Goal: Task Accomplishment & Management: Use online tool/utility

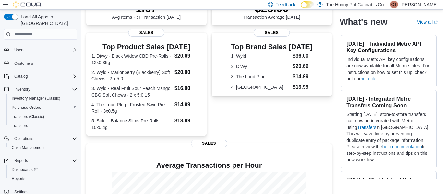
scroll to position [174, 0]
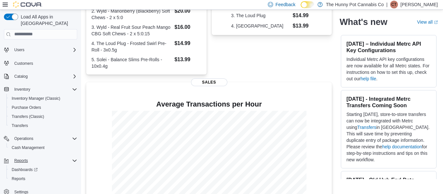
click at [75, 158] on icon "Complex example" at bounding box center [74, 160] width 5 height 5
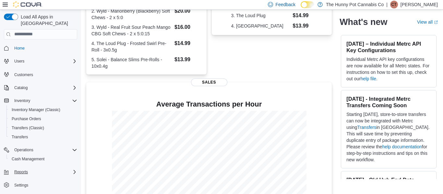
scroll to position [0, 0]
click at [24, 170] on span "Reports" at bounding box center [21, 172] width 14 height 5
click at [19, 188] on span "Reports" at bounding box center [19, 190] width 14 height 5
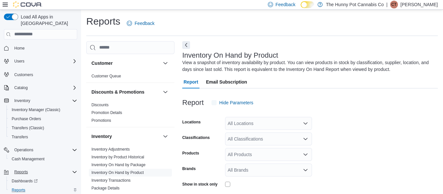
scroll to position [22, 0]
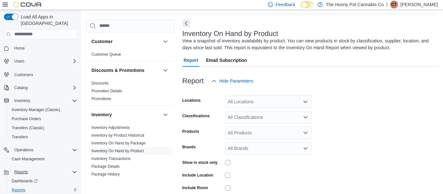
click at [267, 104] on div "All Locations" at bounding box center [268, 101] width 87 height 13
type input "****"
click at [257, 112] on span "[STREET_ADDRESS]" at bounding box center [261, 113] width 45 height 6
click at [333, 146] on form "Locations [STREET_ADDRESS] Classifications All Classifications Products All Pro…" at bounding box center [310, 156] width 256 height 136
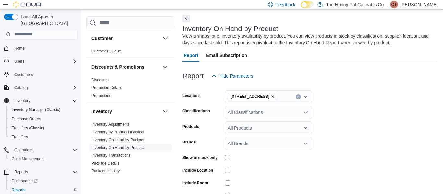
scroll to position [27, 0]
click at [223, 159] on div "Show in stock only" at bounding box center [247, 158] width 130 height 10
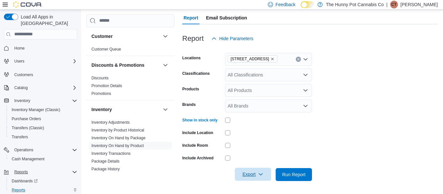
click at [267, 176] on button "Export" at bounding box center [253, 174] width 36 height 13
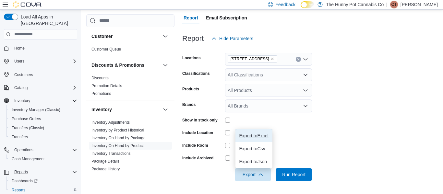
click at [249, 134] on span "Export to Excel" at bounding box center [254, 135] width 29 height 5
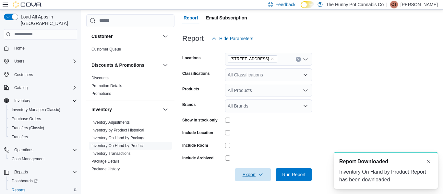
scroll to position [0, 0]
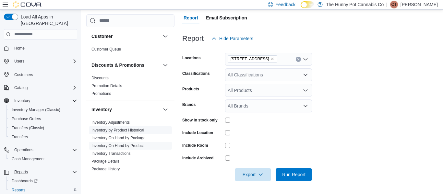
click at [137, 130] on link "Inventory by Product Historical" at bounding box center [118, 130] width 53 height 5
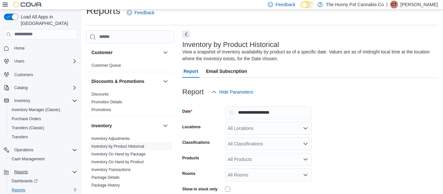
scroll to position [22, 0]
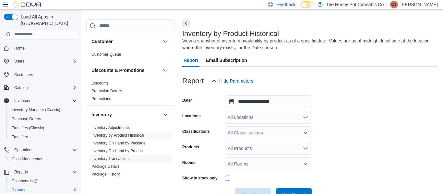
click at [118, 158] on link "Inventory Transactions" at bounding box center [111, 159] width 39 height 5
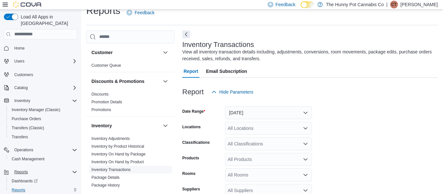
scroll to position [22, 0]
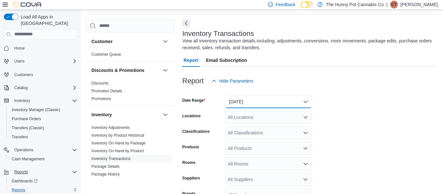
click at [246, 103] on button "[DATE]" at bounding box center [268, 101] width 87 height 13
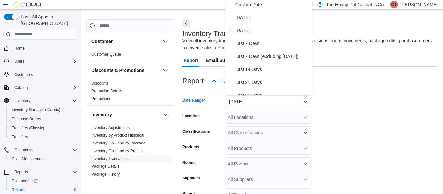
scroll to position [19, 0]
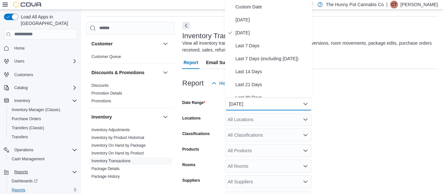
click at [397, 113] on form "Date Range [DATE] Locations All Locations Classifications All Classifications P…" at bounding box center [310, 164] width 256 height 148
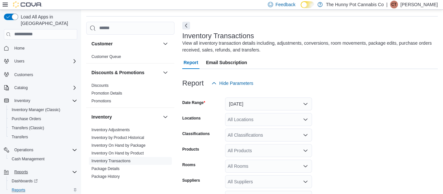
click at [304, 118] on icon "Open list of options" at bounding box center [305, 119] width 5 height 5
type input "*******"
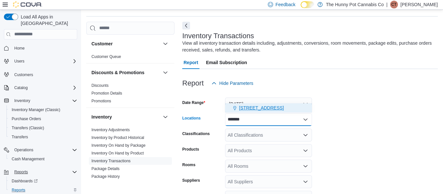
click at [280, 110] on div "[STREET_ADDRESS]" at bounding box center [268, 108] width 79 height 6
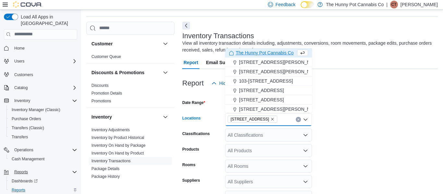
click at [277, 149] on div "All Products" at bounding box center [268, 150] width 87 height 13
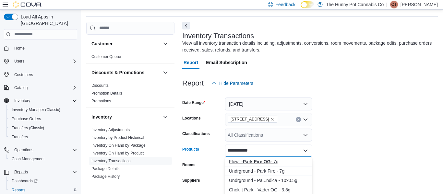
type input "**********"
click at [254, 164] on strong "Park Fire OG" at bounding box center [257, 161] width 28 height 5
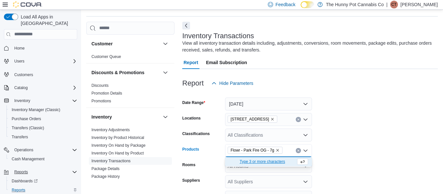
click at [355, 149] on form "Date Range [DATE] Locations 40 Centennial Pkwy Classifications All Classificati…" at bounding box center [310, 164] width 256 height 148
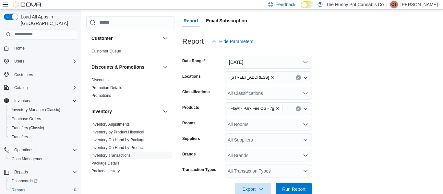
scroll to position [76, 0]
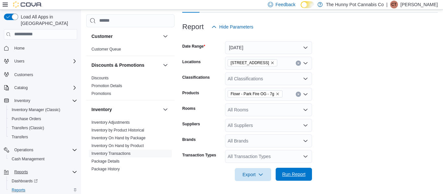
click at [291, 172] on span "Run Report" at bounding box center [293, 174] width 23 height 6
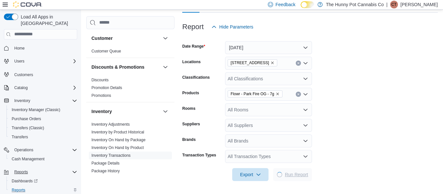
click at [291, 172] on span "Run Report" at bounding box center [296, 175] width 23 height 6
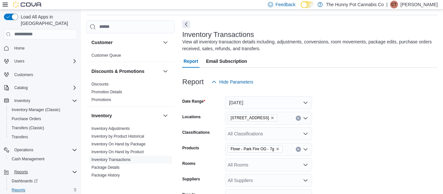
scroll to position [13, 0]
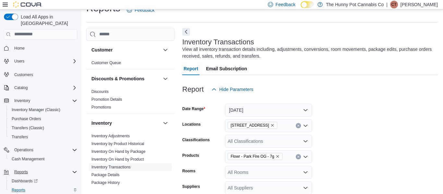
click at [298, 157] on icon "Clear input" at bounding box center [299, 157] width 2 height 2
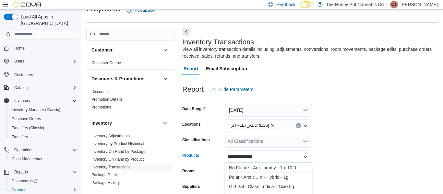
type input "**********"
click at [289, 168] on div "No Future - Arc...ummy - 1 x 10:0" at bounding box center [268, 168] width 79 height 6
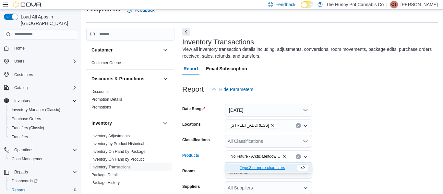
click at [345, 147] on form "Date Range [DATE] Locations 40 Centennial Pkwy Classifications All Classificati…" at bounding box center [310, 170] width 256 height 148
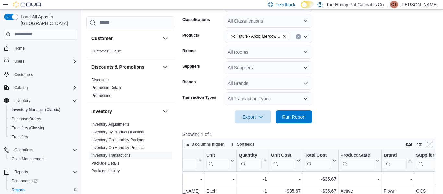
scroll to position [135, 0]
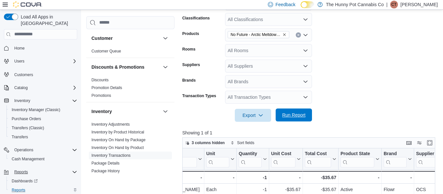
click at [290, 121] on span "Run Report" at bounding box center [294, 115] width 29 height 13
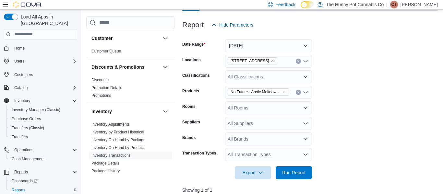
scroll to position [80, 0]
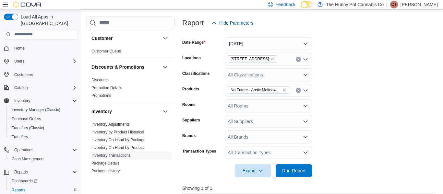
click at [297, 92] on button "Clear input" at bounding box center [298, 90] width 5 height 5
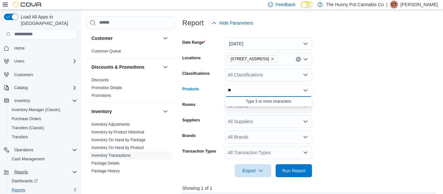
type input "*"
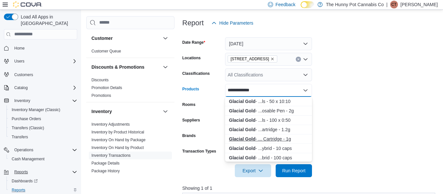
type input "**********"
click at [277, 140] on div "Glacial Gold - ... Cartridge - 1g" at bounding box center [268, 139] width 79 height 6
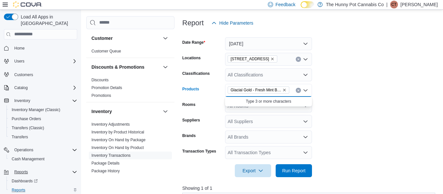
click at [329, 105] on form "Date Range [DATE] Locations 40 Centennial Pkwy Classifications All Classificati…" at bounding box center [310, 104] width 256 height 148
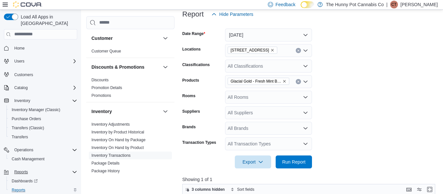
scroll to position [89, 0]
click at [306, 160] on span "Run Report" at bounding box center [294, 161] width 29 height 13
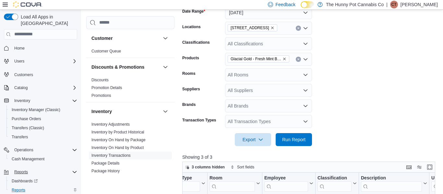
scroll to position [110, 0]
click at [285, 62] on span "Glacial Gold - Fresh Mint Balanced CBD 510 Cartridge - 1g" at bounding box center [259, 59] width 56 height 6
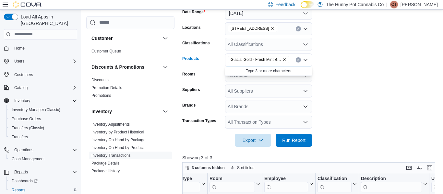
click at [284, 60] on icon "Remove Glacial Gold - Fresh Mint Balanced CBD 510 Cartridge - 1g from selection…" at bounding box center [285, 60] width 4 height 4
type input "**********"
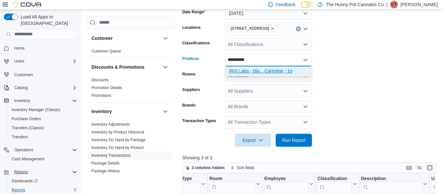
click at [263, 73] on div "IRIS Labs - Bla... Cartridge - 1g" at bounding box center [268, 71] width 79 height 6
click at [280, 144] on span "Run Report" at bounding box center [294, 140] width 29 height 13
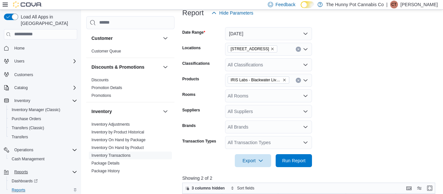
scroll to position [90, 0]
click at [300, 82] on button "Clear input" at bounding box center [298, 80] width 5 height 5
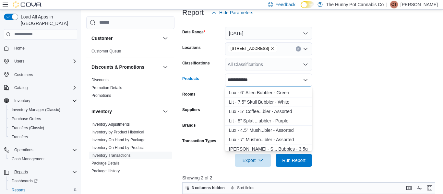
scroll to position [292, 0]
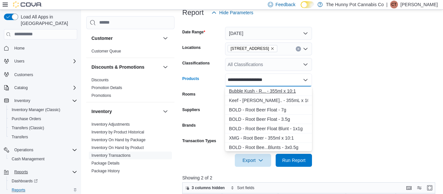
type input "**********"
click at [264, 92] on div "Bubble Kush - R... - 355ml x 10:1" at bounding box center [268, 91] width 79 height 6
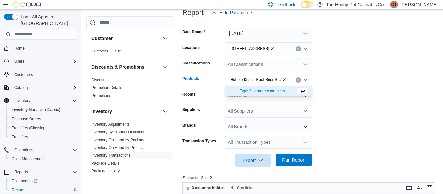
click at [281, 164] on span "Run Report" at bounding box center [294, 160] width 29 height 13
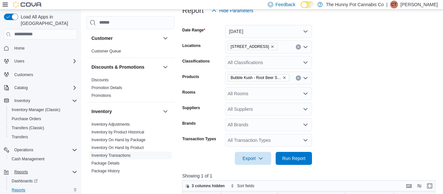
scroll to position [93, 0]
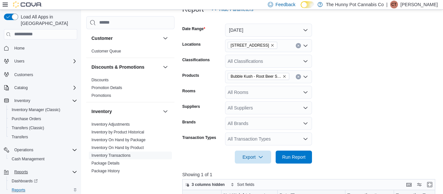
click at [297, 77] on icon "Clear input" at bounding box center [298, 77] width 3 height 3
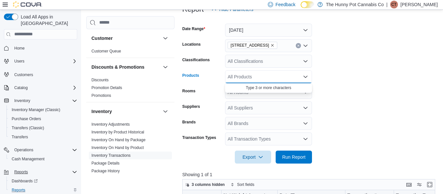
paste input "**********"
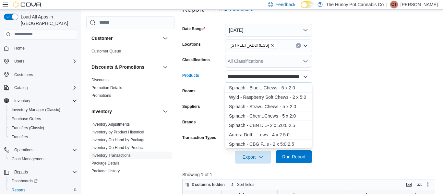
scroll to position [0, 49]
type input "**********"
click at [294, 155] on span "Run Report" at bounding box center [293, 157] width 23 height 6
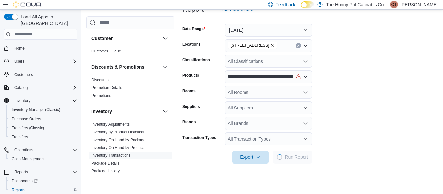
click at [274, 77] on input "**********" at bounding box center [260, 77] width 65 height 8
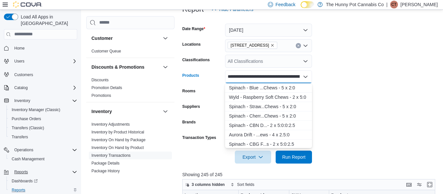
click at [289, 78] on input "**********" at bounding box center [264, 77] width 72 height 8
click at [268, 90] on div "Spinach - Blue ...Chews - 5 x 2:0" at bounding box center [268, 88] width 79 height 6
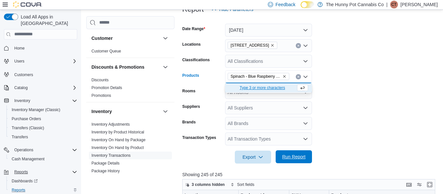
click at [297, 157] on span "Run Report" at bounding box center [293, 157] width 23 height 6
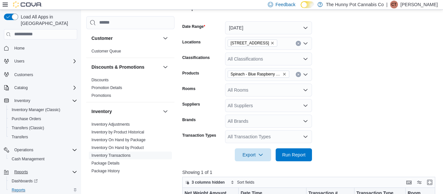
scroll to position [96, 0]
click at [298, 76] on button "Clear input" at bounding box center [298, 74] width 5 height 5
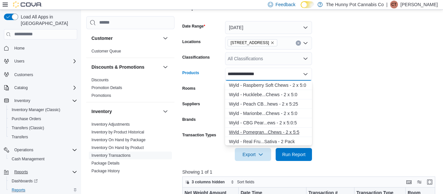
type input "**********"
click at [278, 130] on div "Wyld - Pomegran...Chews - 2 x 5:5" at bounding box center [268, 132] width 79 height 6
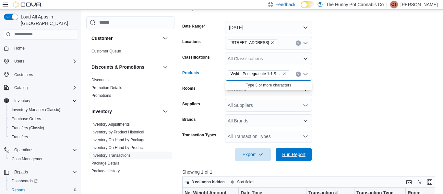
click at [301, 155] on span "Run Report" at bounding box center [293, 155] width 23 height 6
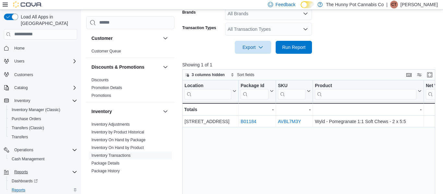
scroll to position [96, 0]
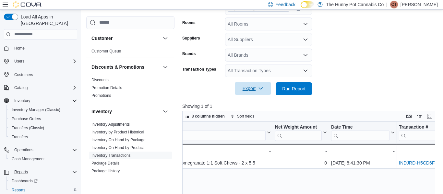
scroll to position [157, 0]
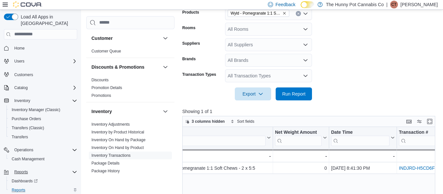
click at [298, 14] on icon "Clear input" at bounding box center [298, 13] width 3 height 3
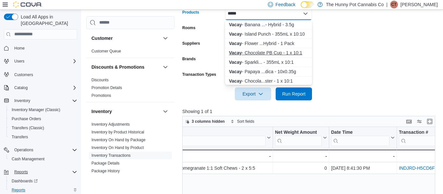
type input "*****"
click at [276, 55] on div "Vacay - Chocolate PB Cup - 1 x 10:1" at bounding box center [268, 53] width 79 height 6
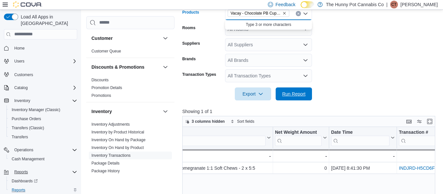
click at [284, 91] on span "Run Report" at bounding box center [293, 94] width 23 height 6
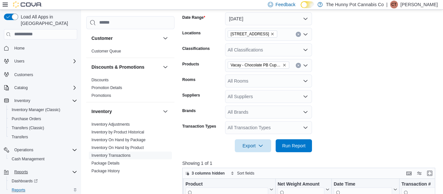
scroll to position [105, 0]
click at [283, 66] on icon "Remove Vacay - Chocolate PB Cup - 1 x 10:1 from selection in this group" at bounding box center [285, 66] width 4 height 4
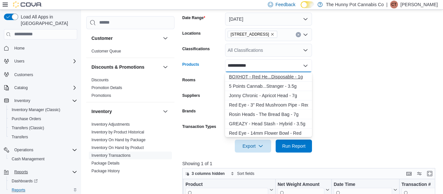
type input "**********"
click at [265, 72] on button "BOXHOT - Red He...Disposable - 1g" at bounding box center [268, 76] width 87 height 9
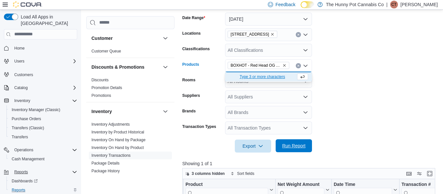
click at [301, 148] on span "Run Report" at bounding box center [293, 146] width 23 height 6
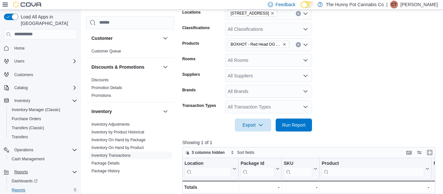
scroll to position [124, 0]
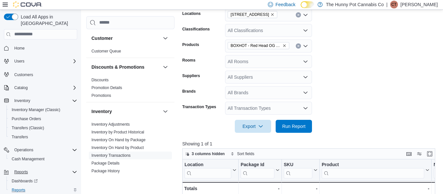
click at [299, 47] on button "Clear input" at bounding box center [298, 45] width 5 height 5
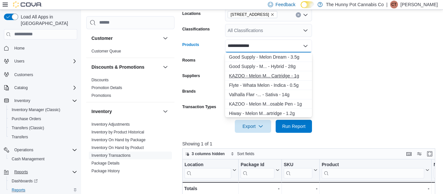
type input "**********"
click at [293, 77] on div "KAZOO - Melon M... Cartridge - 1g" at bounding box center [268, 76] width 79 height 6
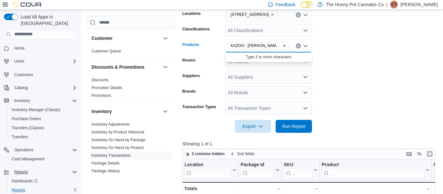
click at [285, 46] on icon "Remove KAZOO - Melon Monroe 510 Cartridge - 1g from selection in this group" at bounding box center [285, 46] width 4 height 4
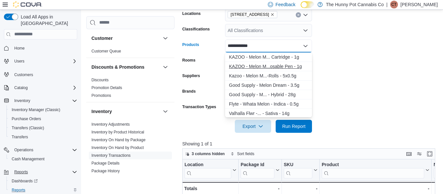
type input "**********"
click at [260, 65] on div "KAZOO - Melon M...osable Pen - 1g" at bounding box center [268, 66] width 79 height 6
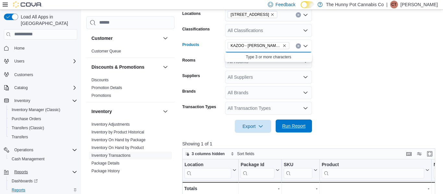
click at [289, 127] on span "Run Report" at bounding box center [293, 126] width 23 height 6
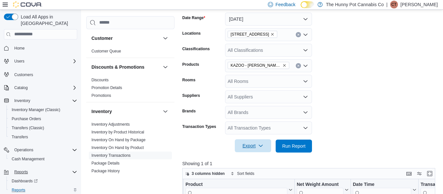
scroll to position [103, 0]
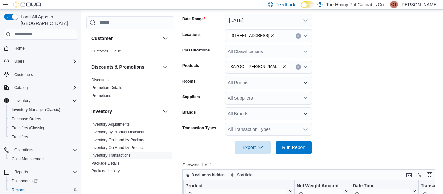
click at [284, 66] on icon "Remove KAZOO - Melon Monroe Disposable Pen - 1g from selection in this group" at bounding box center [285, 67] width 4 height 4
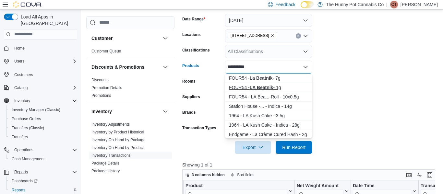
type input "**********"
click at [278, 86] on div "FOUR54 - LA Beatnik - 1g" at bounding box center [268, 87] width 79 height 6
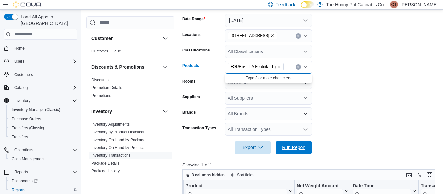
click at [293, 151] on span "Run Report" at bounding box center [294, 147] width 29 height 13
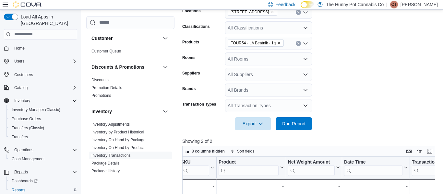
scroll to position [120, 0]
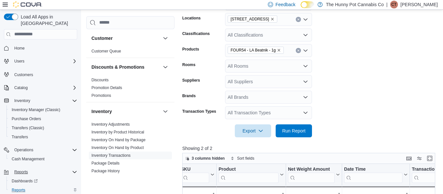
click at [299, 51] on icon "Clear input" at bounding box center [298, 50] width 3 height 3
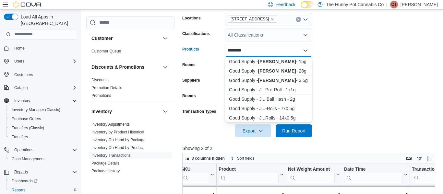
type input "********"
click at [291, 74] on button "Good Supply - [PERSON_NAME] - 28g" at bounding box center [268, 71] width 87 height 9
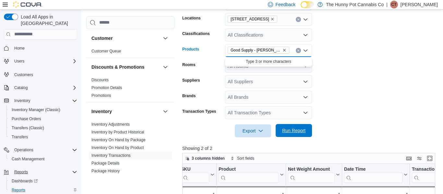
click at [294, 132] on span "Run Report" at bounding box center [293, 131] width 23 height 6
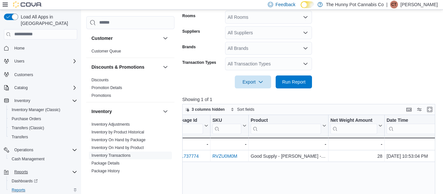
scroll to position [136, 0]
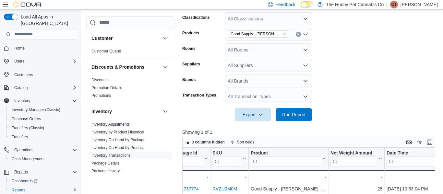
click at [285, 34] on icon "Remove Good Supply - Jean Guy - 28g from selection in this group" at bounding box center [285, 34] width 4 height 4
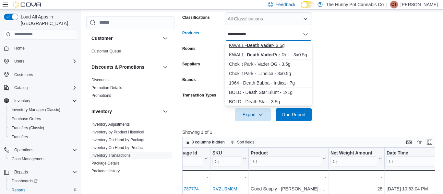
type input "**********"
click at [277, 48] on div "KWALL - Death Vader - 3.5g" at bounding box center [268, 45] width 79 height 6
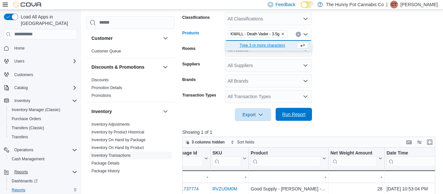
click at [288, 119] on span "Run Report" at bounding box center [294, 114] width 29 height 13
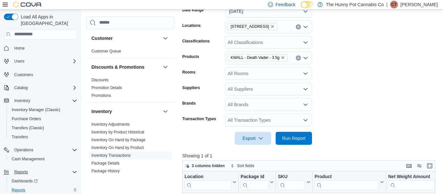
scroll to position [107, 0]
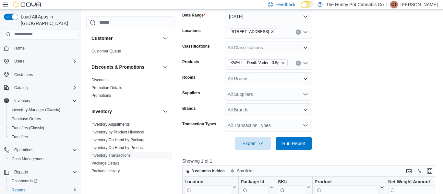
click at [298, 66] on div "KWALL - Death Vader - 3.5g" at bounding box center [268, 63] width 87 height 13
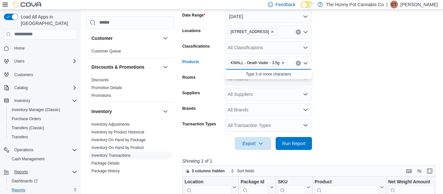
click at [284, 65] on icon "Remove KWALL - Death Vader - 3.5g from selection in this group" at bounding box center [283, 63] width 4 height 4
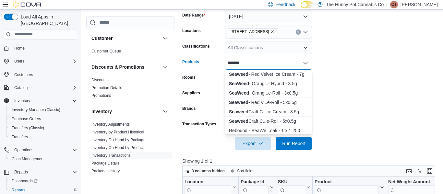
type input "*******"
click at [285, 114] on div "Seaweed Craft C...ce Cream - 3.5g" at bounding box center [268, 112] width 79 height 6
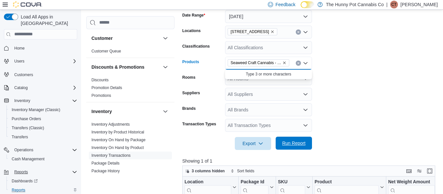
click at [289, 145] on span "Run Report" at bounding box center [293, 143] width 23 height 6
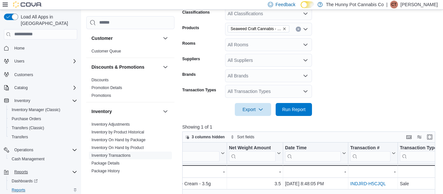
scroll to position [139, 0]
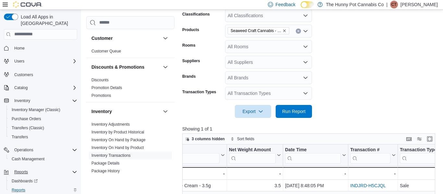
click at [285, 31] on icon "Remove Seaweed Craft Cannabis - Red Velvet Ice Cream - 3.5g from selection in t…" at bounding box center [285, 31] width 4 height 4
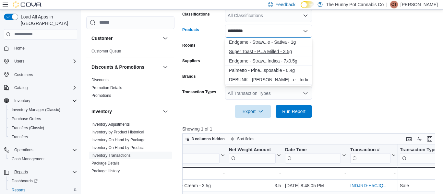
type input "*********"
click at [264, 52] on div "Super Toast - P...a Milled - 3.5g" at bounding box center [268, 51] width 79 height 6
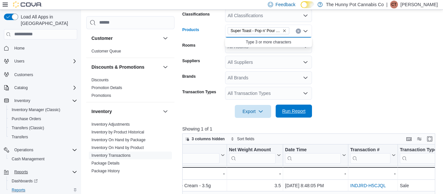
click at [295, 107] on span "Run Report" at bounding box center [294, 111] width 29 height 13
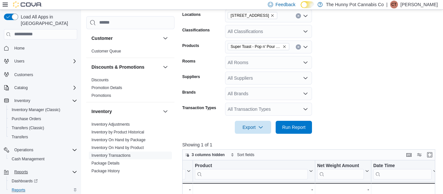
scroll to position [115, 0]
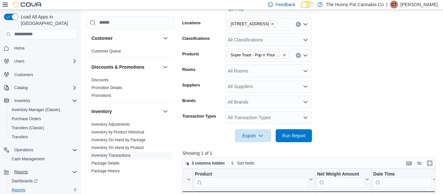
click at [284, 56] on icon "Remove Super Toast - Pop n' Pour Strawnana Milled - 3.5g from selection in this…" at bounding box center [285, 55] width 4 height 4
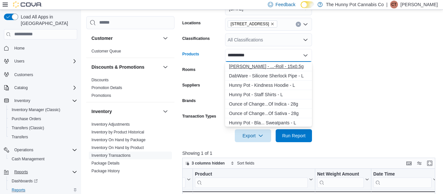
type input "**********"
click at [288, 70] on button "[PERSON_NAME] - ...-Roll - 15x0.5g" at bounding box center [268, 66] width 87 height 9
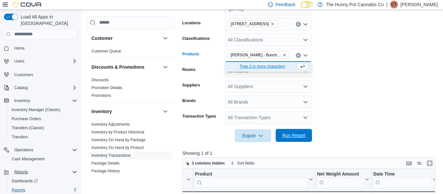
click at [283, 134] on span "Run Report" at bounding box center [293, 135] width 23 height 6
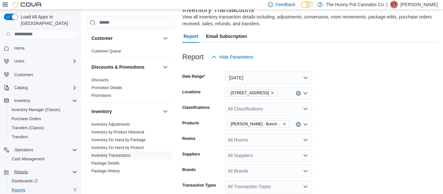
scroll to position [47, 0]
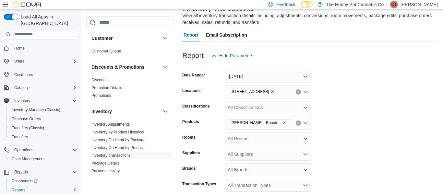
click at [286, 122] on icon "Remove Buddy Blooms - Bunch of lil Buddies Pre-Roll - 15x0.5g from selection in…" at bounding box center [285, 123] width 4 height 4
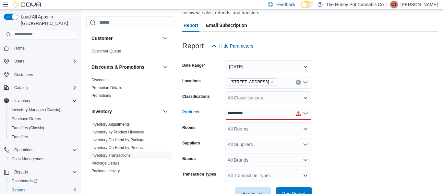
scroll to position [58, 0]
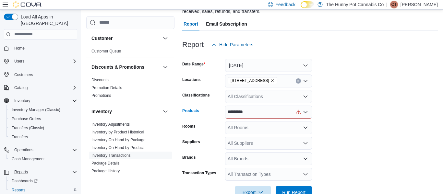
type input "*********"
click at [270, 115] on div "********* Combo box. Selected. [PERSON_NAME]. Selected. Combo box input. All Pr…" at bounding box center [268, 112] width 87 height 13
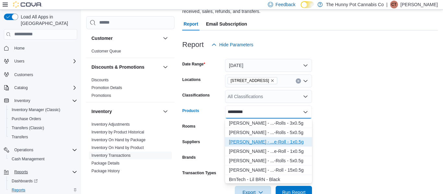
click at [289, 139] on div "[PERSON_NAME] - ...e-Roll - 1x0.5g" at bounding box center [268, 142] width 79 height 6
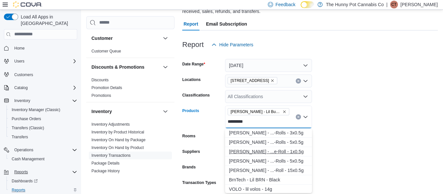
type input "*********"
click at [287, 153] on div "[PERSON_NAME] - ...e-Roll - 1x0.5g" at bounding box center [268, 152] width 79 height 6
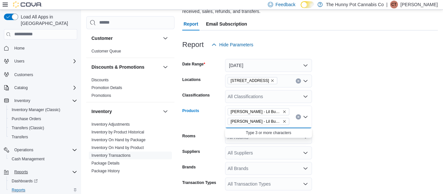
click at [358, 153] on form "Date Range [DATE] Locations 40 Centennial Pkwy Classifications All Classificati…" at bounding box center [310, 130] width 256 height 158
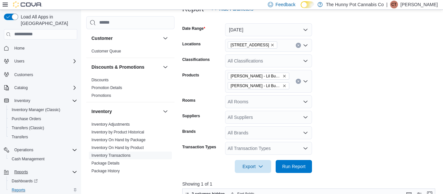
scroll to position [98, 0]
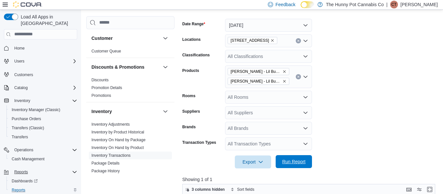
click at [308, 157] on span "Run Report" at bounding box center [294, 161] width 29 height 13
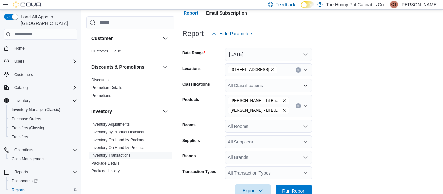
scroll to position [60, 0]
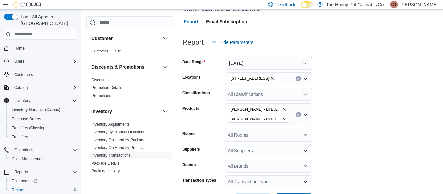
click at [298, 116] on icon "Clear input" at bounding box center [298, 115] width 3 height 3
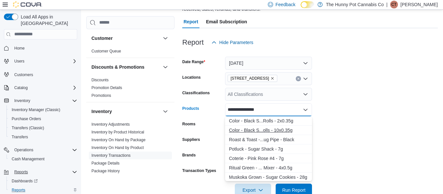
type input "**********"
click at [288, 130] on div "Color - Black S...olls - 10x0.35g" at bounding box center [268, 130] width 79 height 6
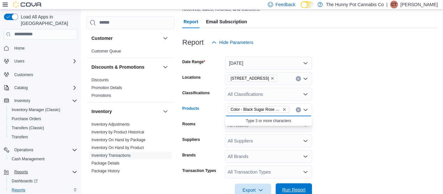
click at [283, 187] on span "Run Report" at bounding box center [293, 190] width 23 height 6
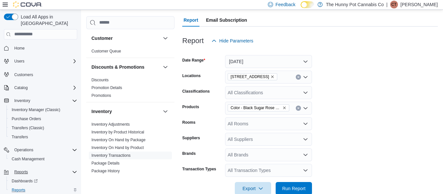
scroll to position [60, 0]
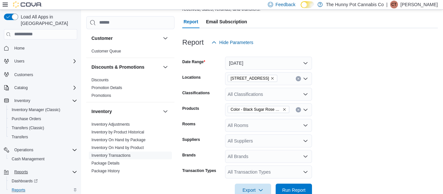
click at [284, 111] on icon "Remove Color - Black Sugar Rose Pre-Rolls - 10x0.35g from selection in this gro…" at bounding box center [285, 110] width 4 height 4
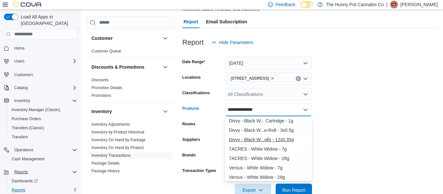
type input "**********"
click at [277, 137] on div "Divvy - Black W...olls - 12x0.35g" at bounding box center [268, 140] width 79 height 6
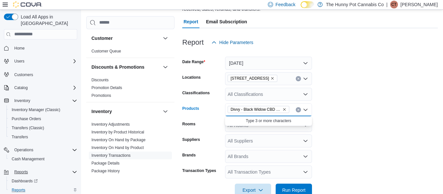
click at [334, 183] on div at bounding box center [310, 181] width 256 height 5
click at [297, 187] on span "Run Report" at bounding box center [294, 190] width 29 height 13
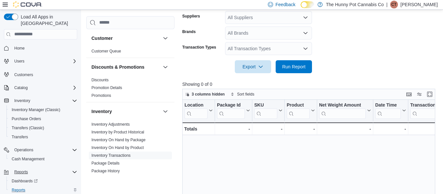
scroll to position [97, 0]
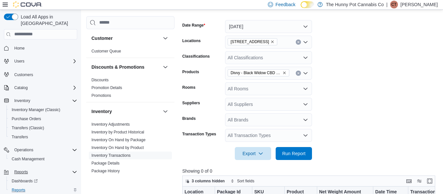
click at [284, 72] on icon "Remove Divvy - Black Widow CBD Pre-Rolls - 12x0.35g from selection in this group" at bounding box center [285, 73] width 4 height 4
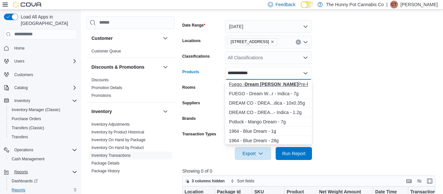
type input "**********"
click at [268, 86] on strong "Dream [PERSON_NAME]" at bounding box center [272, 84] width 54 height 5
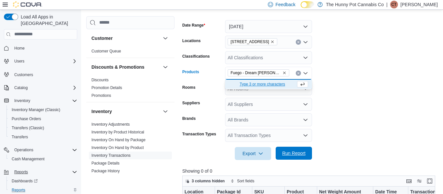
click at [294, 154] on span "Run Report" at bounding box center [293, 153] width 23 height 6
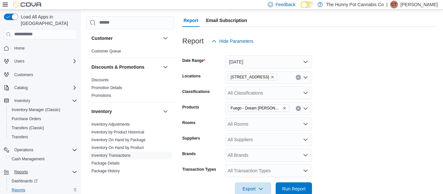
scroll to position [59, 0]
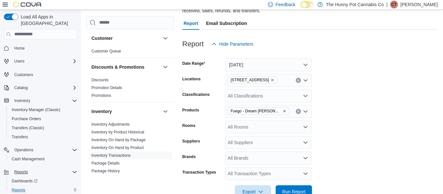
click at [284, 111] on icon "Remove Fuego - Dream Weaver Pre-Roll - 2x1g from selection in this group" at bounding box center [285, 111] width 4 height 4
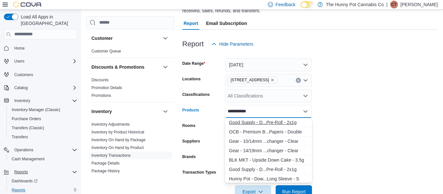
type input "**********"
click at [273, 125] on div "Good Supply - D...Pre-Roll - 2x1g" at bounding box center [268, 122] width 79 height 6
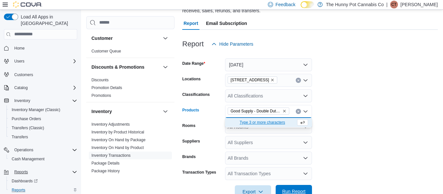
click at [288, 191] on span "Run Report" at bounding box center [293, 192] width 23 height 6
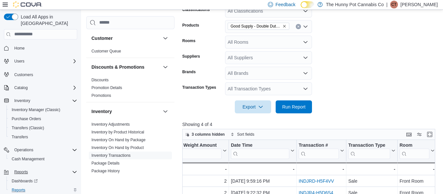
scroll to position [143, 0]
click at [285, 26] on icon "Remove Good Supply - Double Dutchies Double Down Pre-Roll - 2x1g from selection…" at bounding box center [285, 27] width 4 height 4
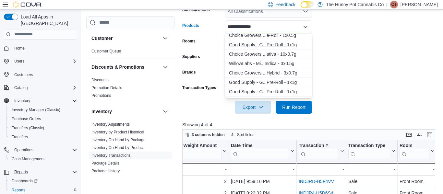
scroll to position [89, 0]
type input "**********"
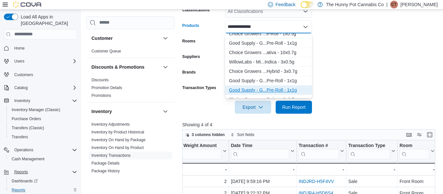
click at [269, 87] on div "Good Supply - G...Pre-Roll - 1x1g" at bounding box center [268, 90] width 79 height 6
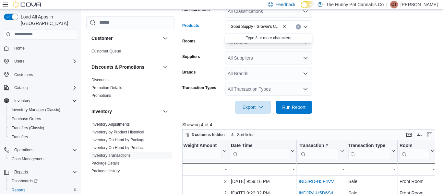
scroll to position [0, 0]
click at [284, 108] on span "Run Report" at bounding box center [293, 107] width 23 height 6
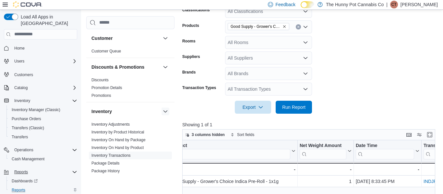
scroll to position [115, 0]
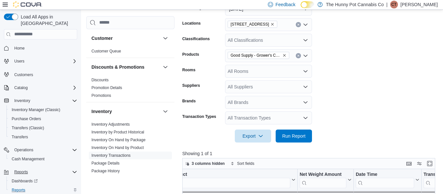
click at [284, 57] on icon "Remove Good Supply - Grower's Choice Indica Pre-Roll - 1x1g from selection in t…" at bounding box center [285, 56] width 4 height 4
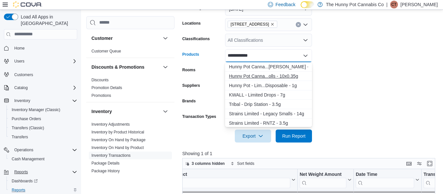
type input "**********"
click at [291, 74] on div "Hunny Pot Canna...olls - 10x0.35g" at bounding box center [268, 76] width 79 height 6
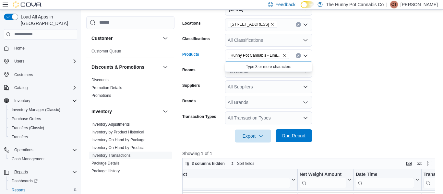
click at [290, 138] on span "Run Report" at bounding box center [293, 136] width 23 height 6
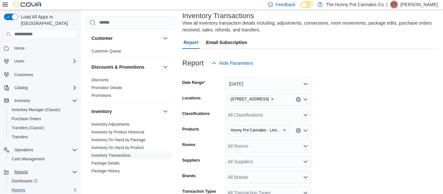
scroll to position [39, 0]
click at [286, 131] on icon "Remove Hunny Pot Cannabis - Limited Drip Pre-Rolls - 10x0.35g from selection in…" at bounding box center [285, 131] width 4 height 4
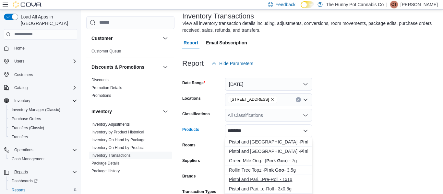
type input "********"
click at [288, 180] on div "Pistol and Pari...Pre-Roll - 1x1g" at bounding box center [268, 180] width 79 height 6
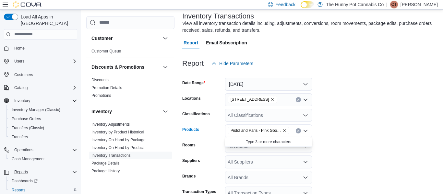
click at [350, 155] on form "Date Range [DATE] Locations 40 Centennial Pkwy Classifications All Classificati…" at bounding box center [310, 144] width 256 height 148
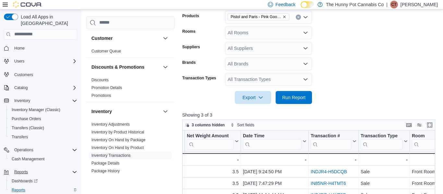
scroll to position [157, 0]
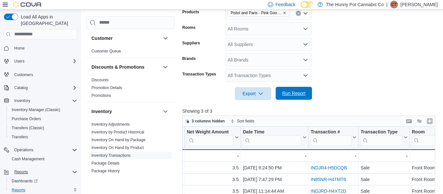
click at [302, 97] on span "Run Report" at bounding box center [294, 93] width 29 height 13
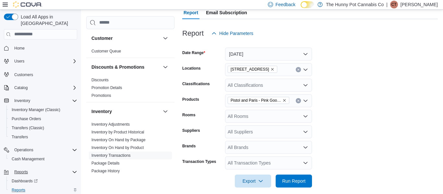
scroll to position [68, 0]
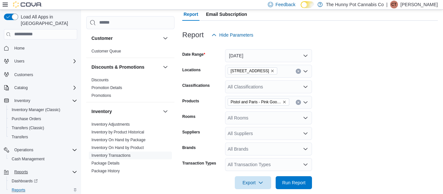
click at [286, 102] on icon "Remove Pistol and Paris - Pink Goo Pre-Roll - 1x1g from selection in this group" at bounding box center [285, 102] width 4 height 4
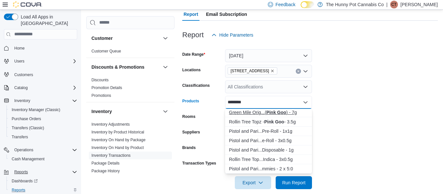
scroll to position [25, 0]
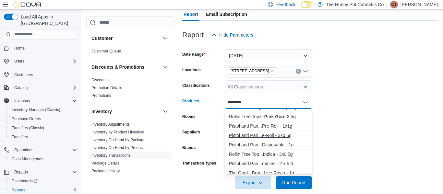
type input "********"
click at [273, 132] on div "Pistol and Pari...e-Roll - 3x0.5g" at bounding box center [268, 135] width 79 height 6
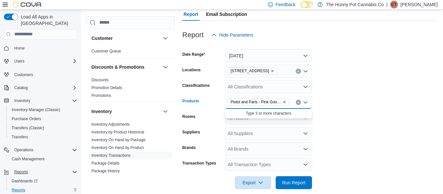
scroll to position [0, 0]
click at [301, 184] on span "Run Report" at bounding box center [293, 182] width 23 height 6
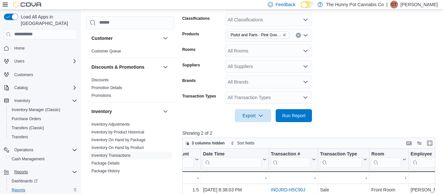
scroll to position [135, 0]
click at [284, 36] on icon "Remove Pistol and Paris - Pink Goo Pre-Roll - 3x0.5g from selection in this gro…" at bounding box center [285, 35] width 4 height 4
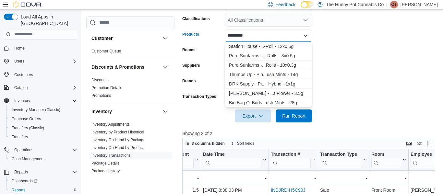
scroll to position [153, 0]
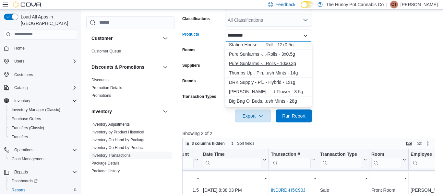
type input "*********"
click at [286, 64] on div "Pure Sunfarms -...Rolls - 10x0.3g" at bounding box center [268, 63] width 79 height 6
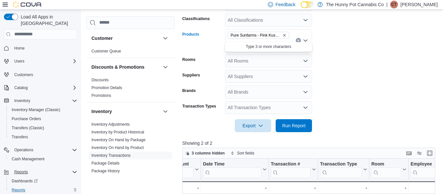
scroll to position [0, 0]
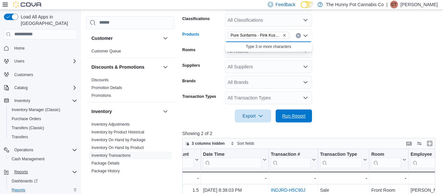
click at [281, 115] on span "Run Report" at bounding box center [294, 116] width 29 height 13
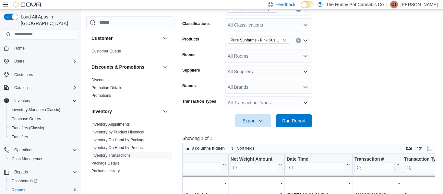
scroll to position [131, 0]
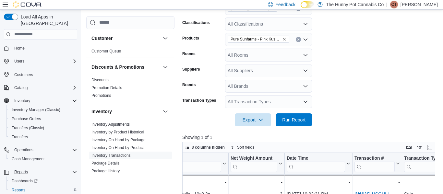
click at [285, 39] on icon "Remove Pure Sunfarms - Pink Kush Pre-Rolls - 10x0.3g from selection in this gro…" at bounding box center [285, 39] width 4 height 4
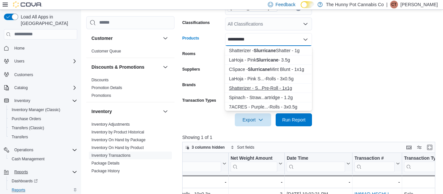
type input "**********"
click at [284, 86] on div "Shatterizer - S...Pre-Roll - 1x1g" at bounding box center [268, 88] width 79 height 6
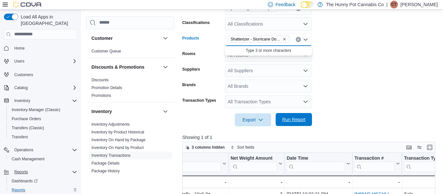
click at [290, 116] on span "Run Report" at bounding box center [294, 119] width 29 height 13
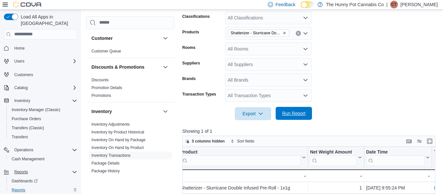
scroll to position [137, 0]
click at [284, 32] on icon "Remove Shatterizer - Slurricane Double Infused Pre-Roll - 1x1g from selection i…" at bounding box center [284, 32] width 3 height 3
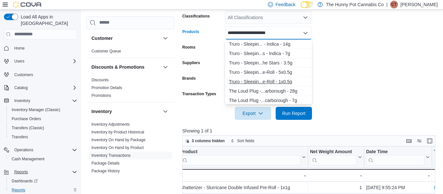
type input "**********"
click at [284, 80] on div "Truro - Sleepin...e-Roll - 1x0.5g" at bounding box center [268, 82] width 79 height 6
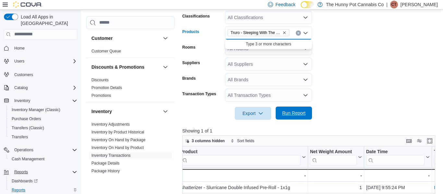
click at [310, 110] on button "Run Report" at bounding box center [294, 113] width 36 height 13
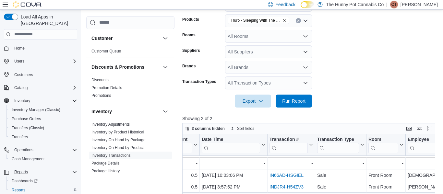
scroll to position [148, 0]
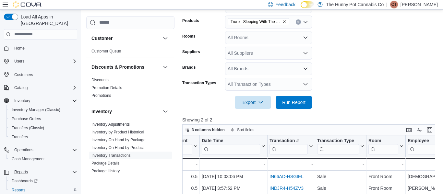
click at [285, 22] on icon "Remove Truro - Sleeping With The Stars Pre-Roll - 1x0.5g from selection in this…" at bounding box center [285, 22] width 4 height 4
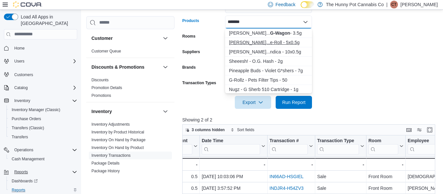
type input "*******"
click at [294, 42] on div "[PERSON_NAME]...e-Roll - 5x0.5g" at bounding box center [268, 42] width 79 height 6
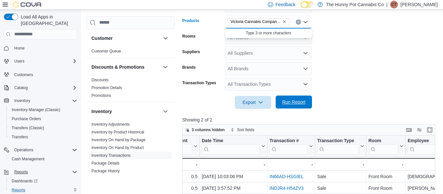
click at [290, 104] on span "Run Report" at bounding box center [293, 102] width 23 height 6
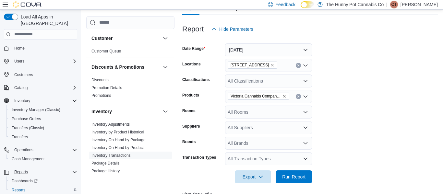
scroll to position [65, 0]
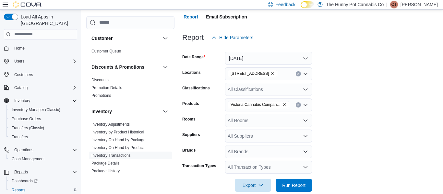
click at [284, 105] on icon "Remove Victoria Cannabis Company - G-Wagon Pre-Roll - 5x0.5g from selection in …" at bounding box center [284, 105] width 3 height 3
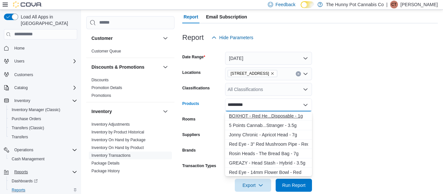
type input "********"
click at [284, 120] on button "BOXHOT - Red He...Disposable - 1g" at bounding box center [268, 116] width 87 height 9
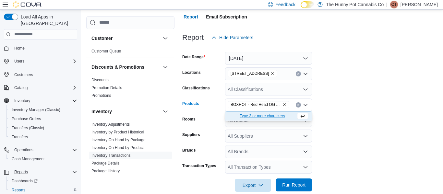
click at [295, 192] on div "Export Run Report" at bounding box center [247, 185] width 130 height 13
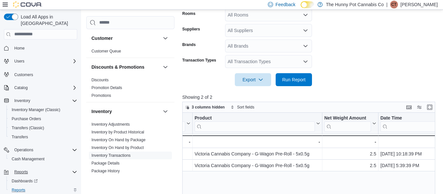
scroll to position [0, 126]
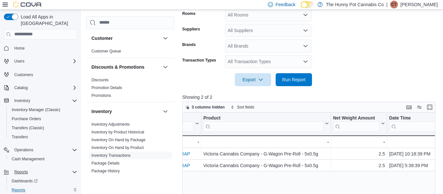
scroll to position [148, 0]
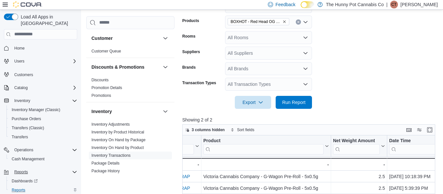
scroll to position [137, 0]
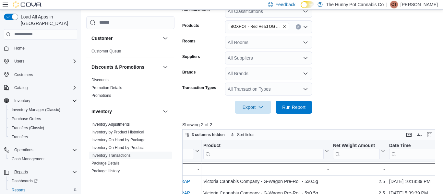
scroll to position [59, 0]
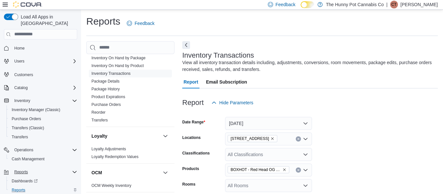
click at [298, 170] on icon "Clear input" at bounding box center [298, 170] width 3 height 3
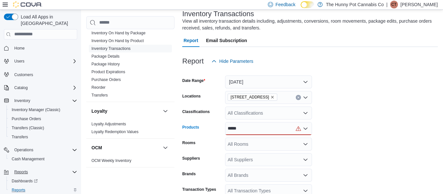
scroll to position [53, 0]
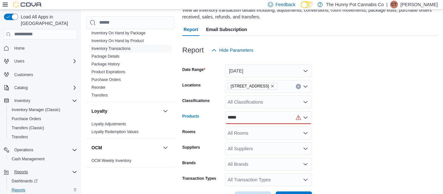
type input "*****"
click at [272, 121] on div "***** Combo box. Selected. vacay. Selected. Combo box input. All Products. Type…" at bounding box center [268, 117] width 87 height 13
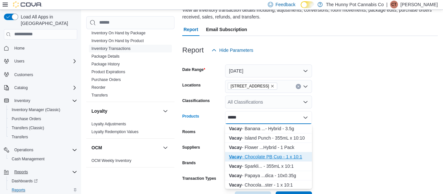
click at [276, 158] on div "Vacay - Chocolate PB Cup - 1 x 10:1" at bounding box center [268, 157] width 79 height 6
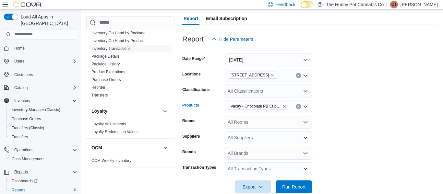
scroll to position [67, 0]
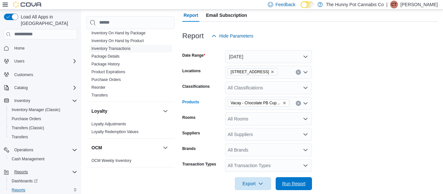
click at [295, 183] on span "Run Report" at bounding box center [293, 184] width 23 height 6
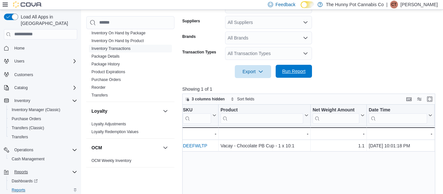
scroll to position [71, 0]
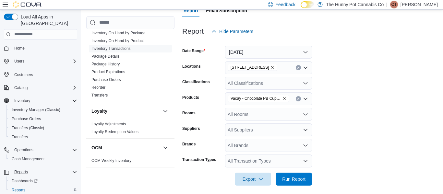
click at [286, 98] on icon "Remove Vacay - Chocolate PB Cup - 1 x 10:1 from selection in this group" at bounding box center [285, 99] width 4 height 4
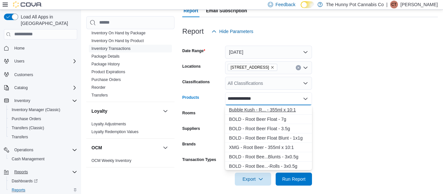
type input "**********"
click at [274, 113] on div "Bubble Kush - R... - 355ml x 10:1" at bounding box center [268, 110] width 79 height 6
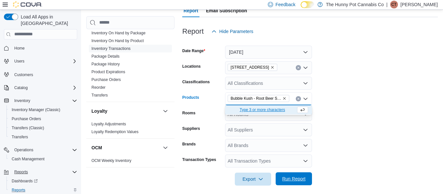
click at [291, 179] on span "Run Report" at bounding box center [293, 179] width 23 height 6
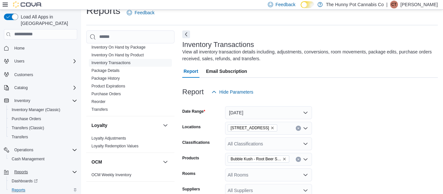
scroll to position [22, 0]
